Goal: Task Accomplishment & Management: Manage account settings

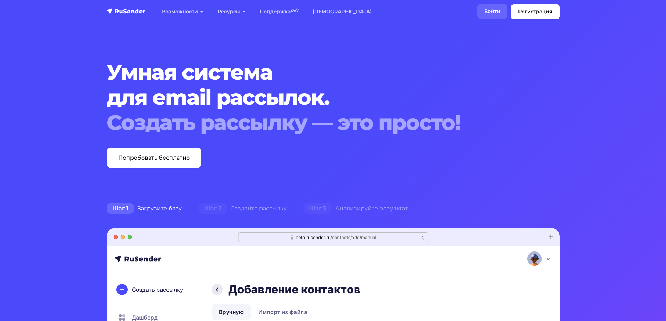
click at [495, 9] on link "Войти" at bounding box center [492, 11] width 30 height 14
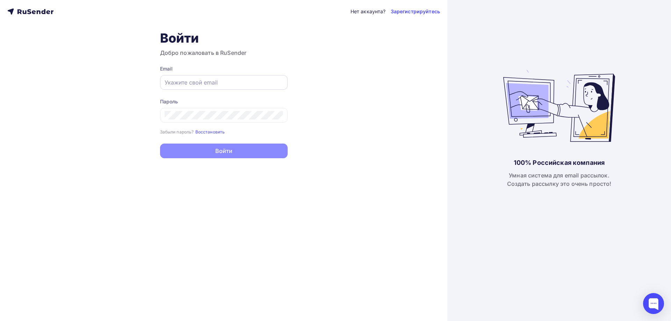
click at [166, 78] on div at bounding box center [224, 82] width 128 height 15
click at [215, 84] on input "text" at bounding box center [224, 82] width 118 height 8
paste input "administrator@rentabox.ru"
type input "administrator@rentabox.ru"
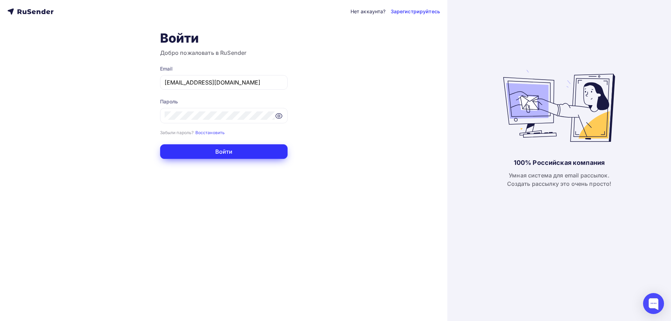
click at [234, 152] on button "Войти" at bounding box center [224, 151] width 128 height 15
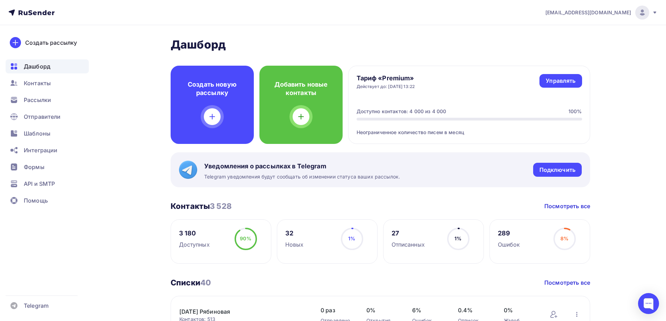
click at [611, 10] on span "administrator@rentabox.ru" at bounding box center [588, 12] width 86 height 7
click at [571, 41] on span "[DEMOGRAPHIC_DATA]" at bounding box center [584, 45] width 64 height 8
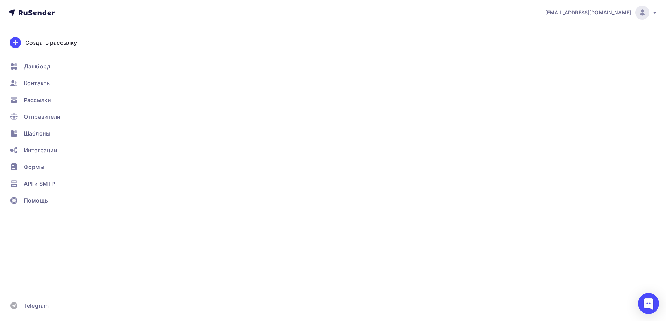
type input "500"
type input "100"
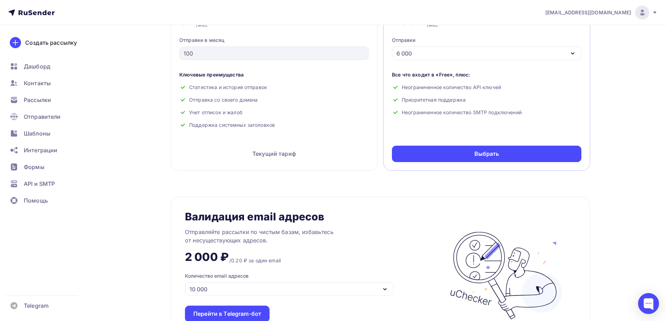
scroll to position [349, 0]
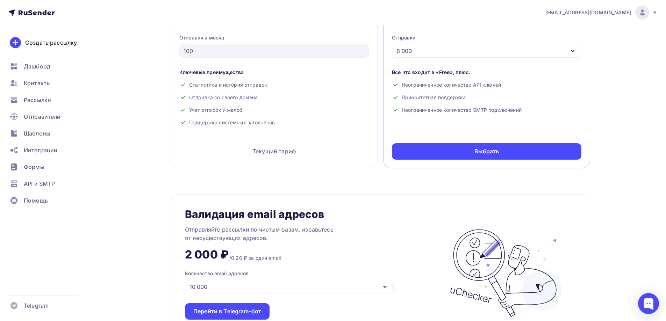
click at [640, 11] on img at bounding box center [642, 12] width 8 height 8
click at [588, 29] on link "Аккаунт" at bounding box center [594, 31] width 117 height 14
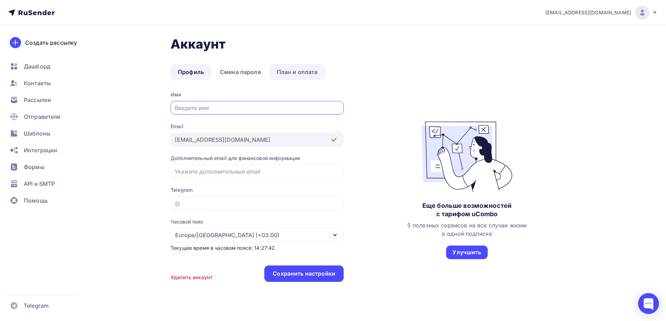
click at [309, 71] on link "План и оплата" at bounding box center [297, 72] width 56 height 16
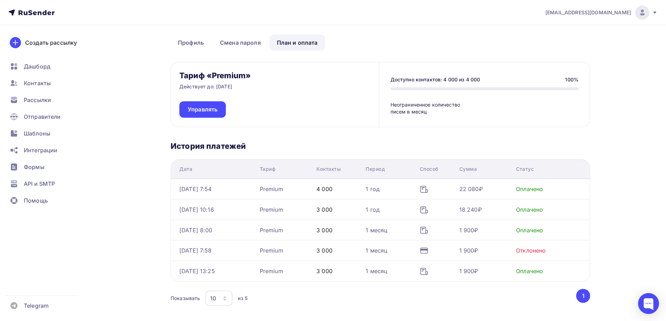
scroll to position [68, 0]
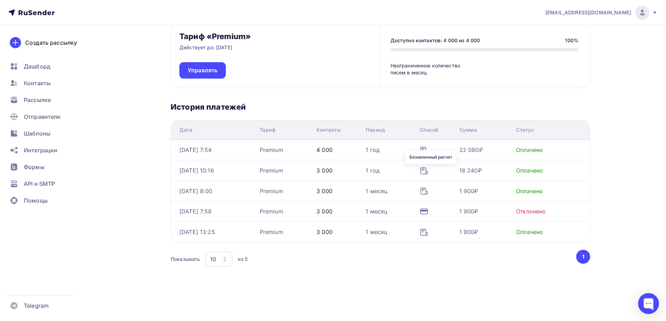
click at [428, 169] on icon at bounding box center [424, 171] width 8 height 8
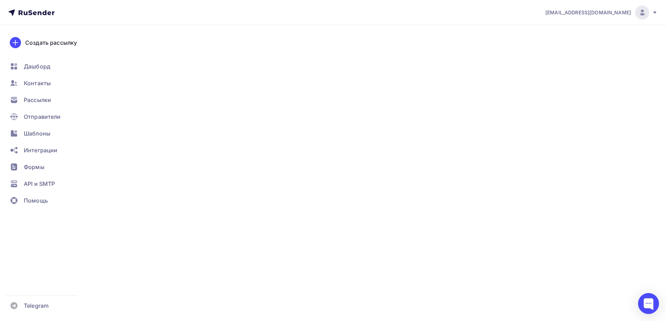
scroll to position [68, 0]
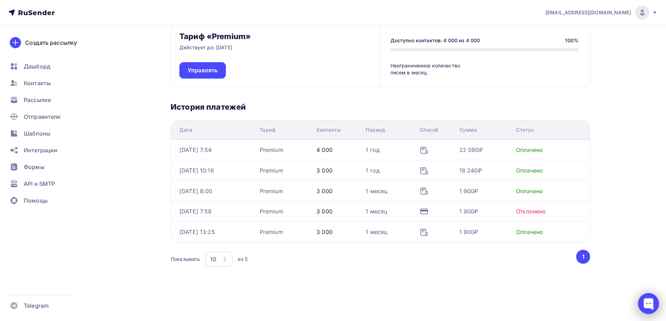
click at [644, 302] on div at bounding box center [648, 303] width 21 height 21
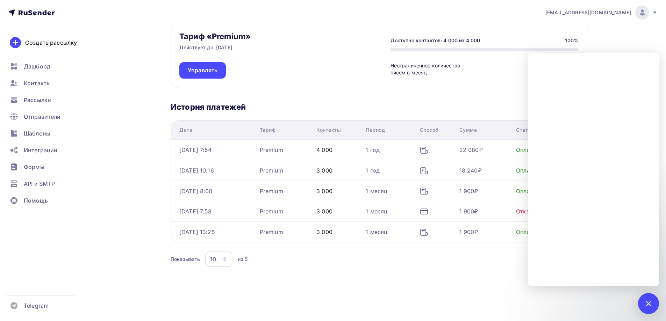
click at [512, 266] on div "Показывать 10 10 20 50 100 из 5" at bounding box center [373, 259] width 404 height 16
